Goal: Task Accomplishment & Management: Use online tool/utility

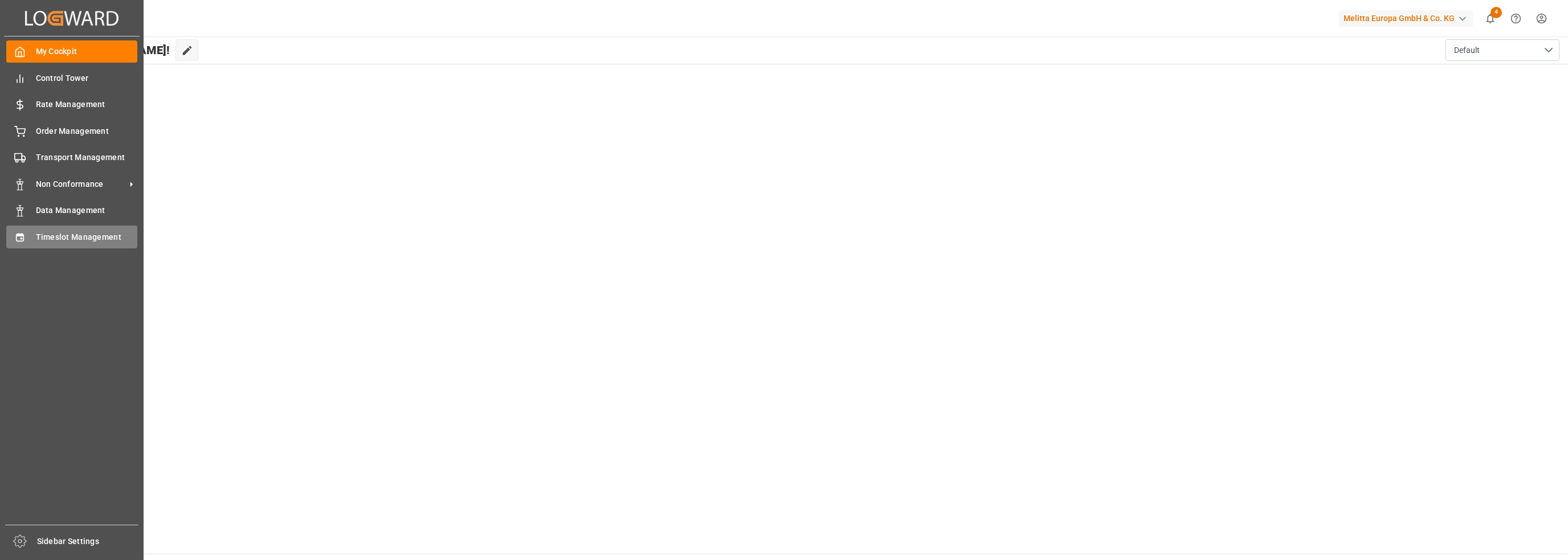
click at [21, 241] on icon at bounding box center [20, 237] width 8 height 8
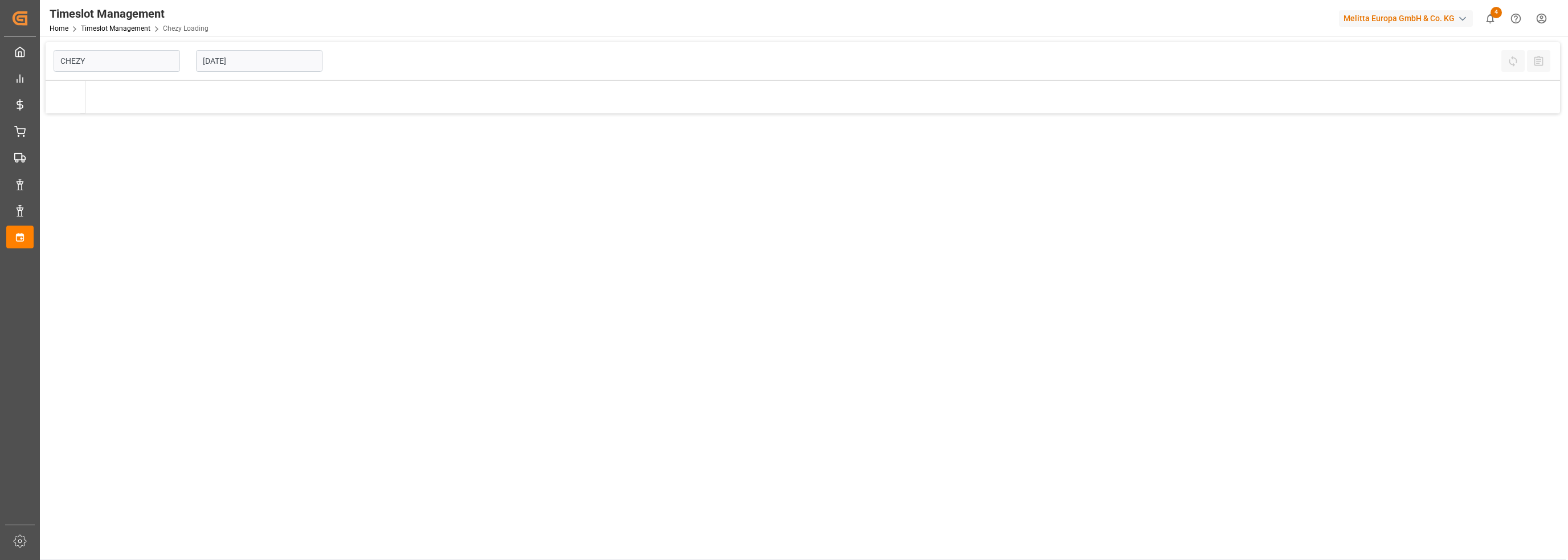
type input "Chezy Loading"
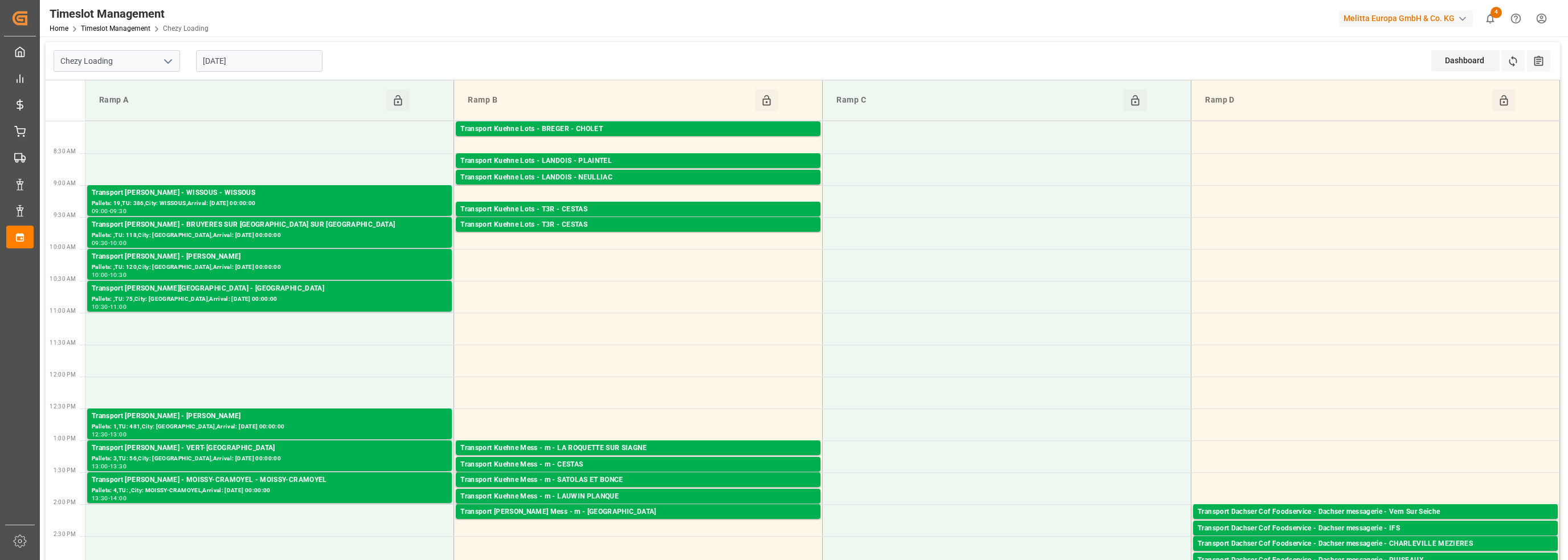
click at [240, 66] on input "[DATE]" at bounding box center [259, 61] width 127 height 22
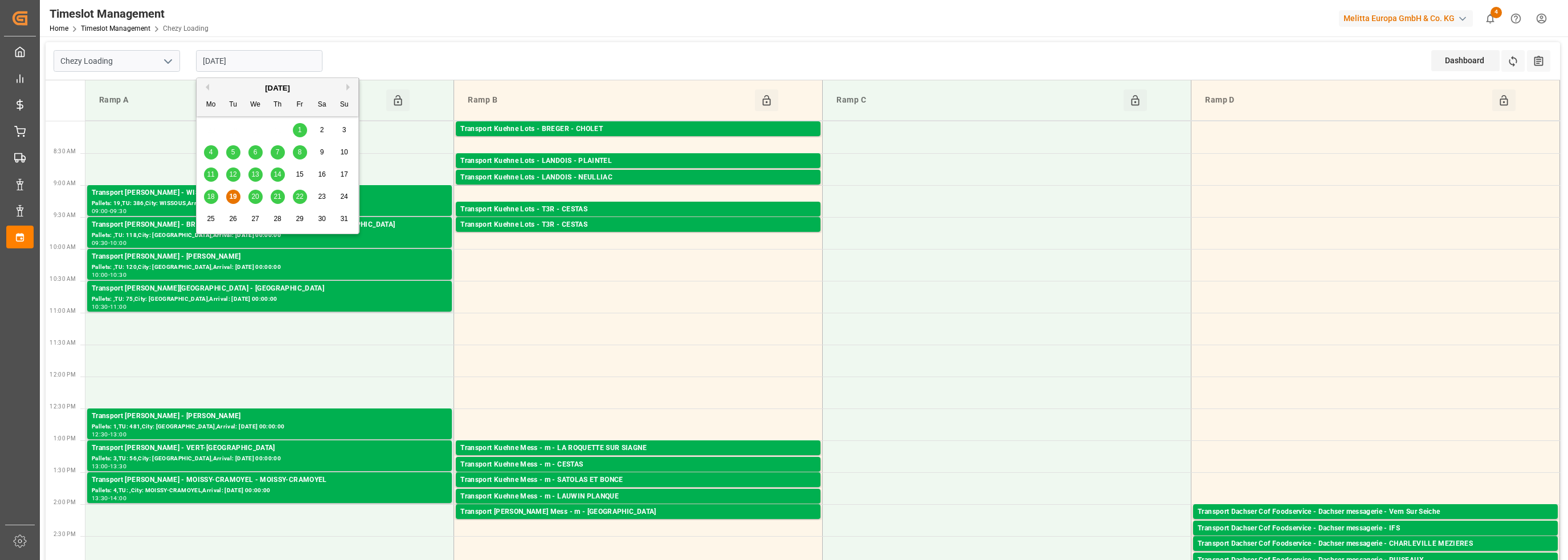
click at [258, 195] on span "20" at bounding box center [255, 197] width 8 height 8
type input "[DATE]"
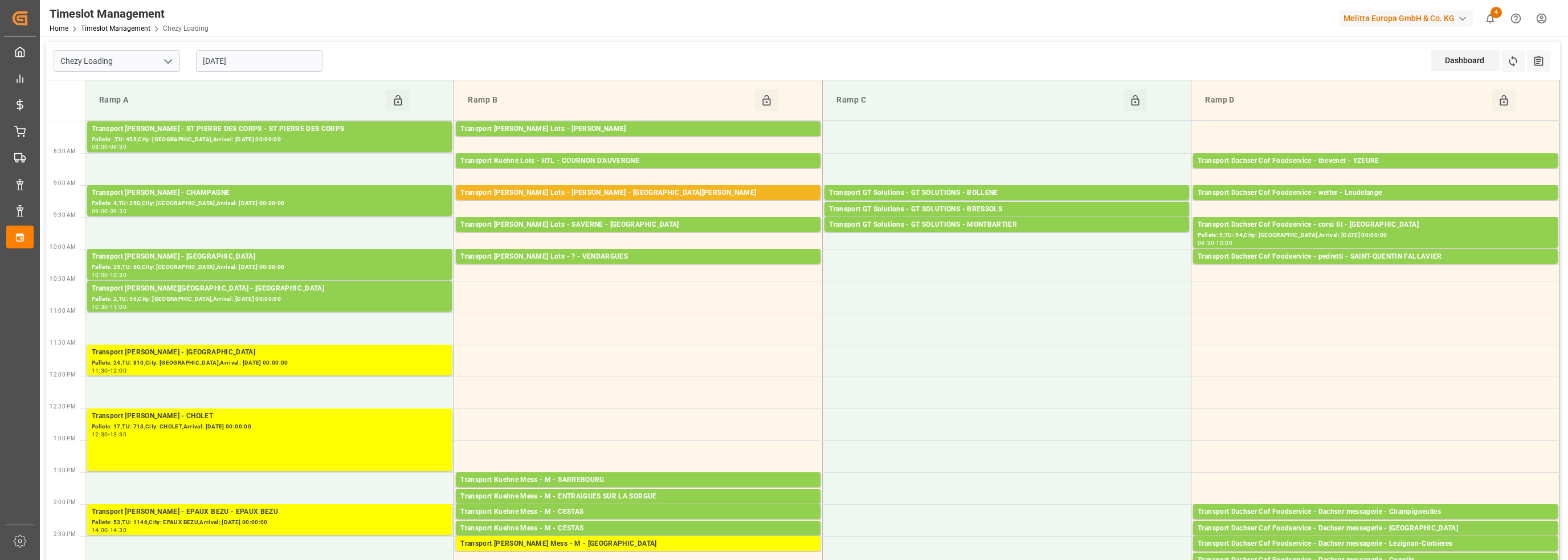
click at [164, 64] on icon "open menu" at bounding box center [168, 61] width 13 height 13
click at [139, 106] on div "Chezy Unloading" at bounding box center [116, 112] width 125 height 26
type input "Chezy Unloading"
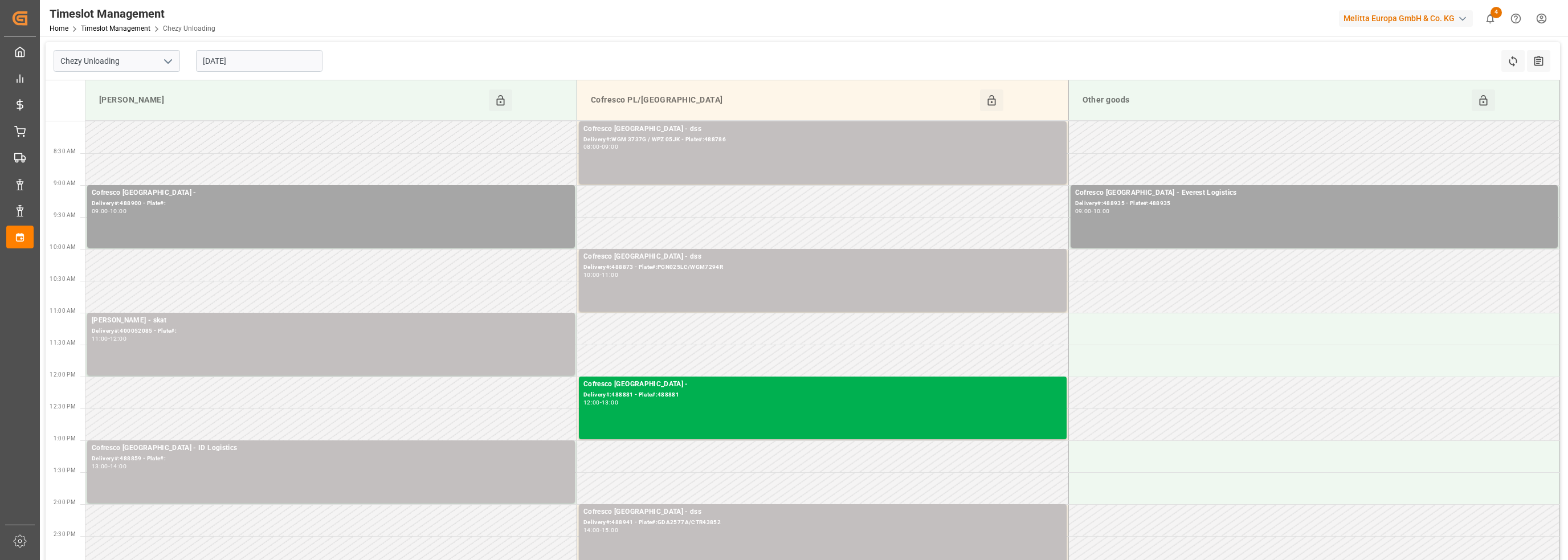
click at [237, 60] on input "[DATE]" at bounding box center [259, 61] width 127 height 22
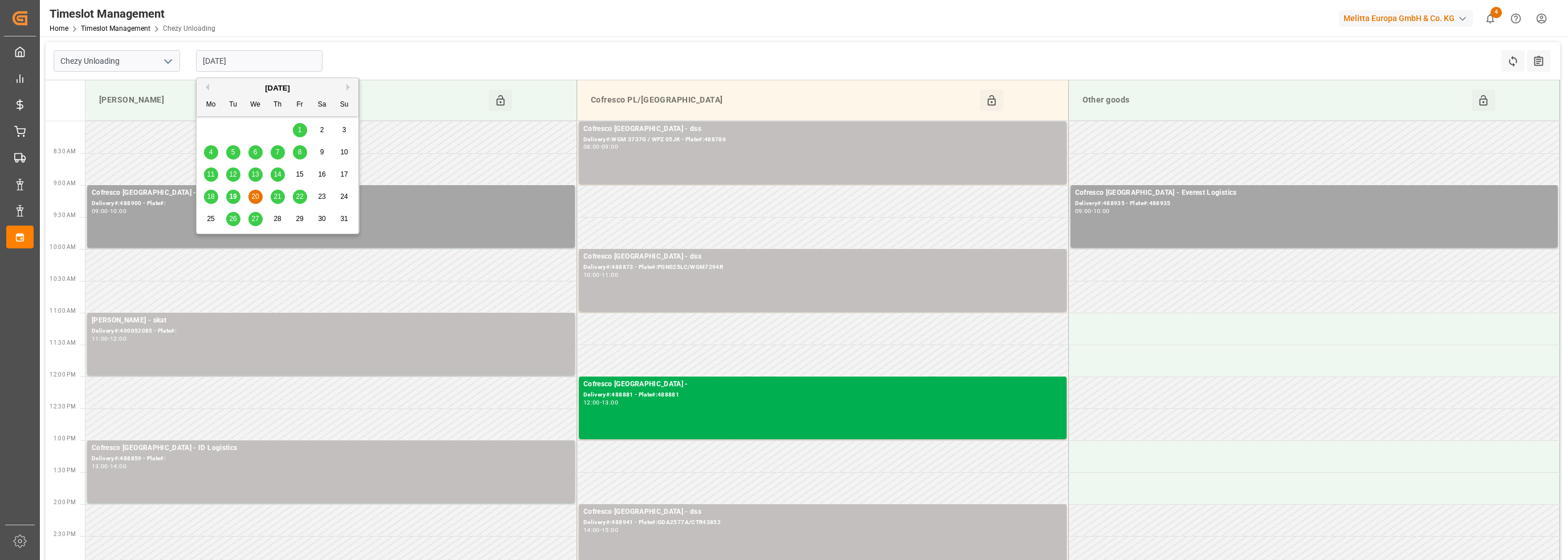
click at [278, 193] on span "21" at bounding box center [277, 197] width 8 height 8
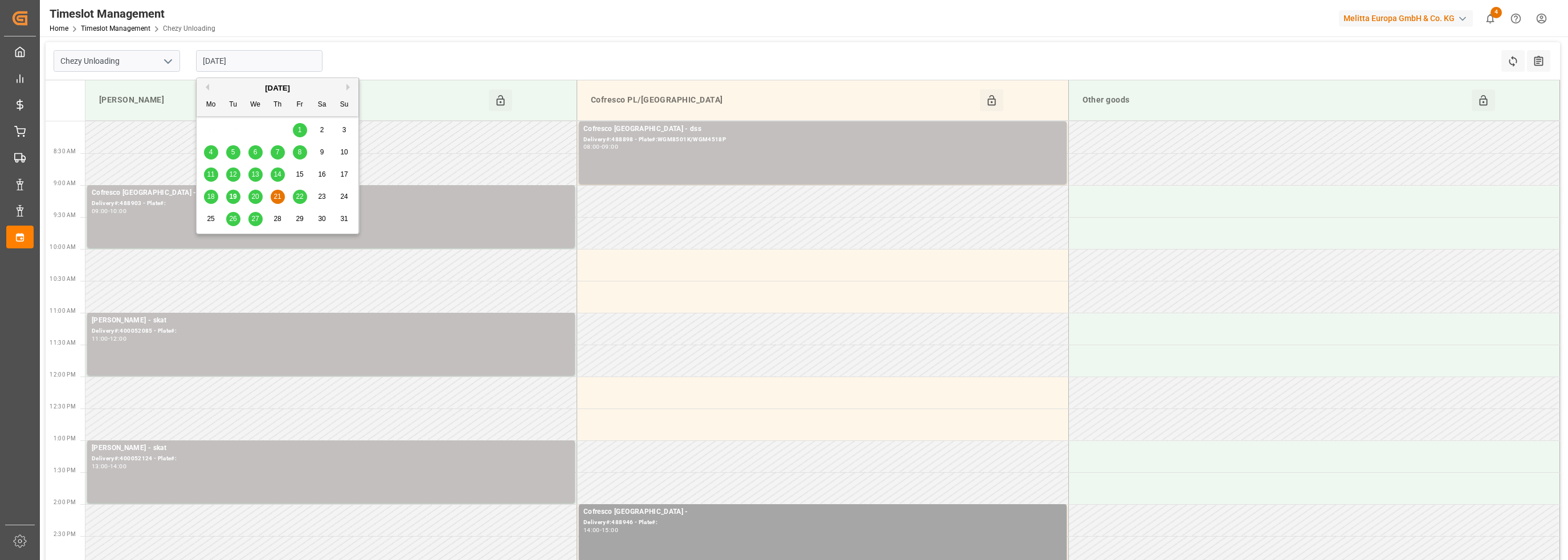
drag, startPoint x: 242, startPoint y: 64, endPoint x: 242, endPoint y: 71, distance: 7.0
click at [241, 64] on input "[DATE]" at bounding box center [259, 61] width 127 height 22
click at [300, 195] on span "22" at bounding box center [299, 197] width 8 height 8
type input "[DATE]"
